Goal: Task Accomplishment & Management: Use online tool/utility

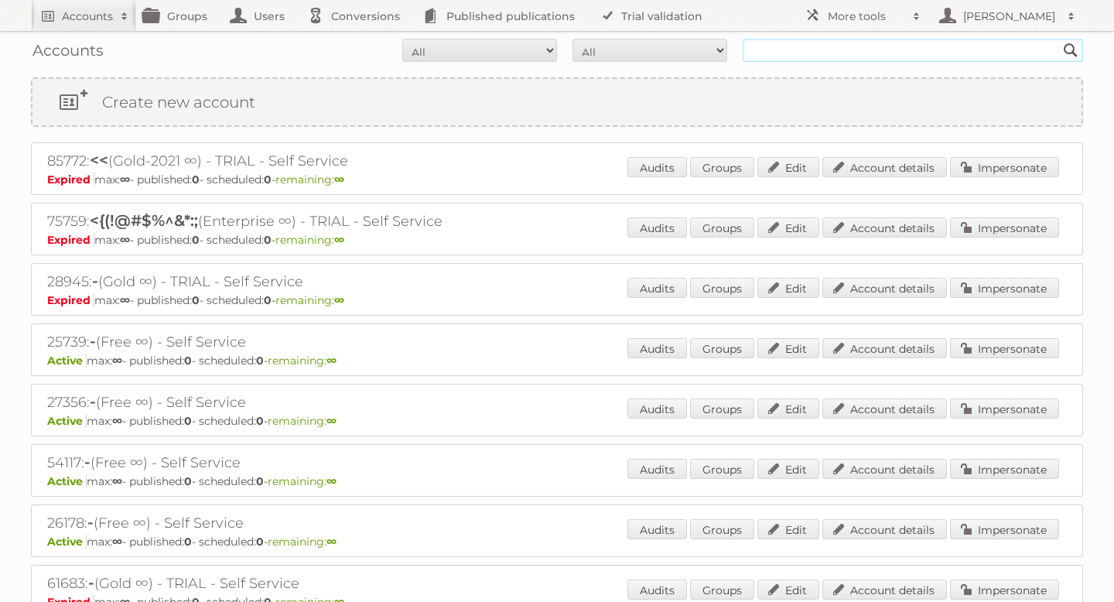
click at [756, 44] on input "text" at bounding box center [912, 50] width 340 height 23
paste input "90873"
type input "90873"
click at [1059, 39] on input "Search" at bounding box center [1070, 50] width 23 height 23
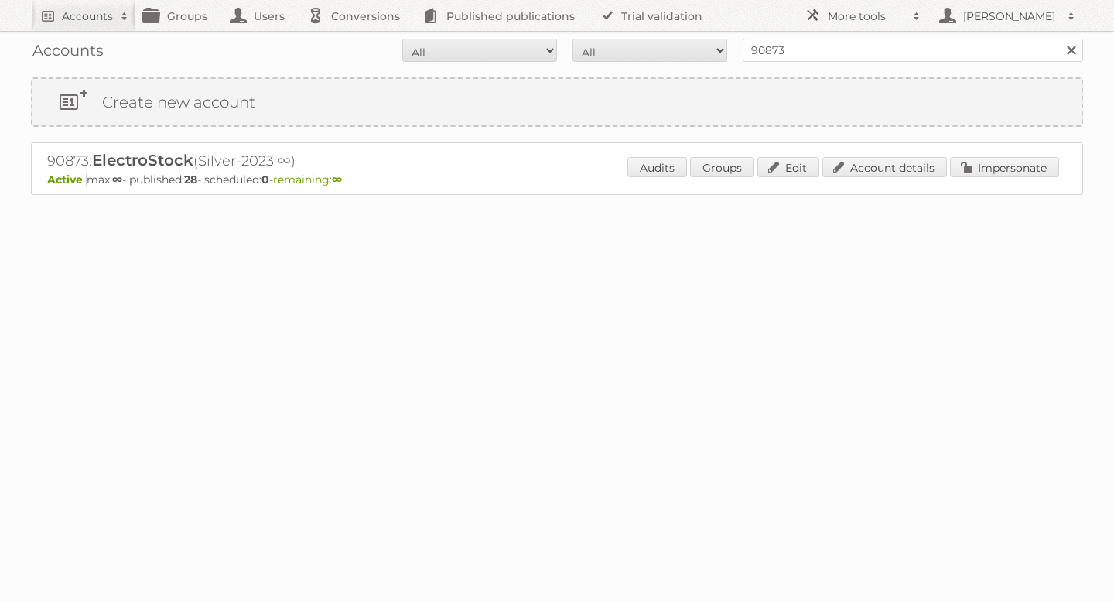
click at [998, 150] on div "90873: ElectroStock (Silver-2023 ∞) Active max: ∞ - published: 28 - scheduled: …" at bounding box center [557, 168] width 1052 height 53
click at [985, 162] on link "Impersonate" at bounding box center [1004, 167] width 109 height 20
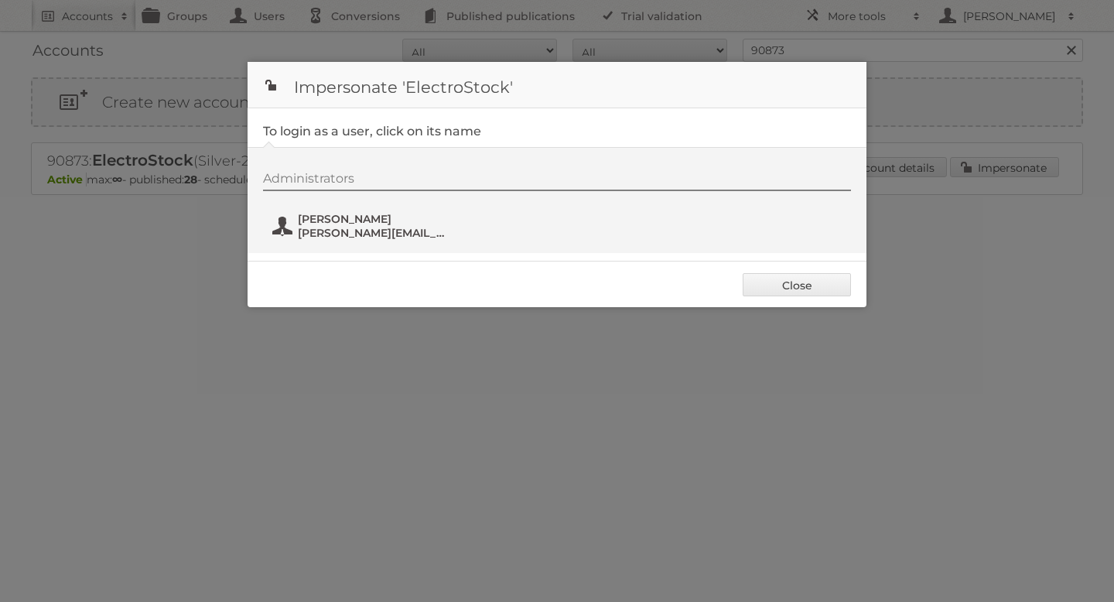
click at [324, 211] on button "Nick Halliday nick@espartners.be" at bounding box center [362, 225] width 182 height 31
